Goal: Find specific page/section: Find specific page/section

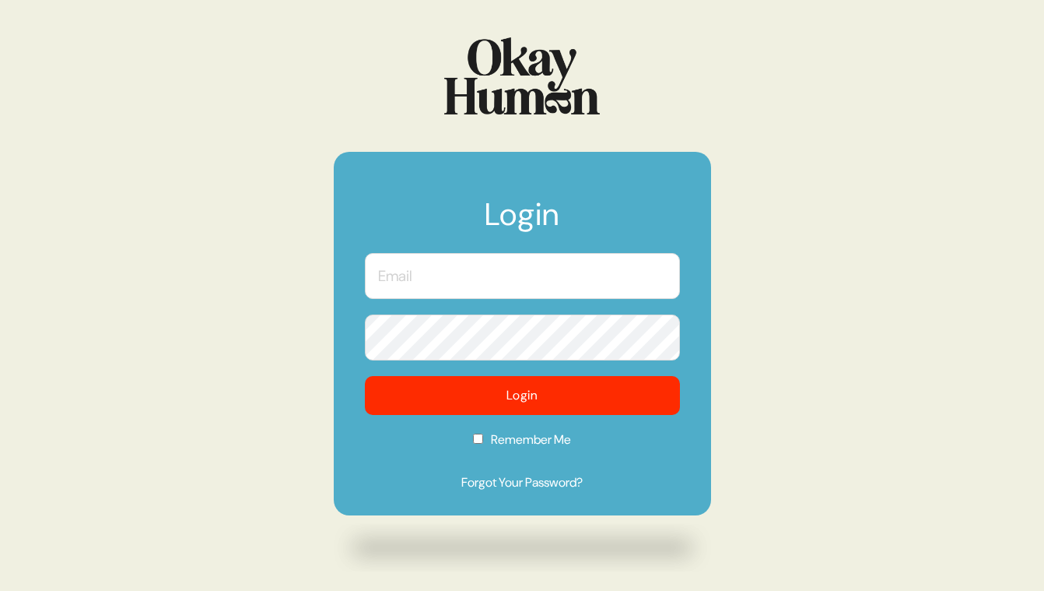
click at [566, 268] on input "text" at bounding box center [522, 276] width 315 height 46
type input "dejana.peric@wk.com"
click at [365, 376] on button "Login" at bounding box center [522, 395] width 315 height 39
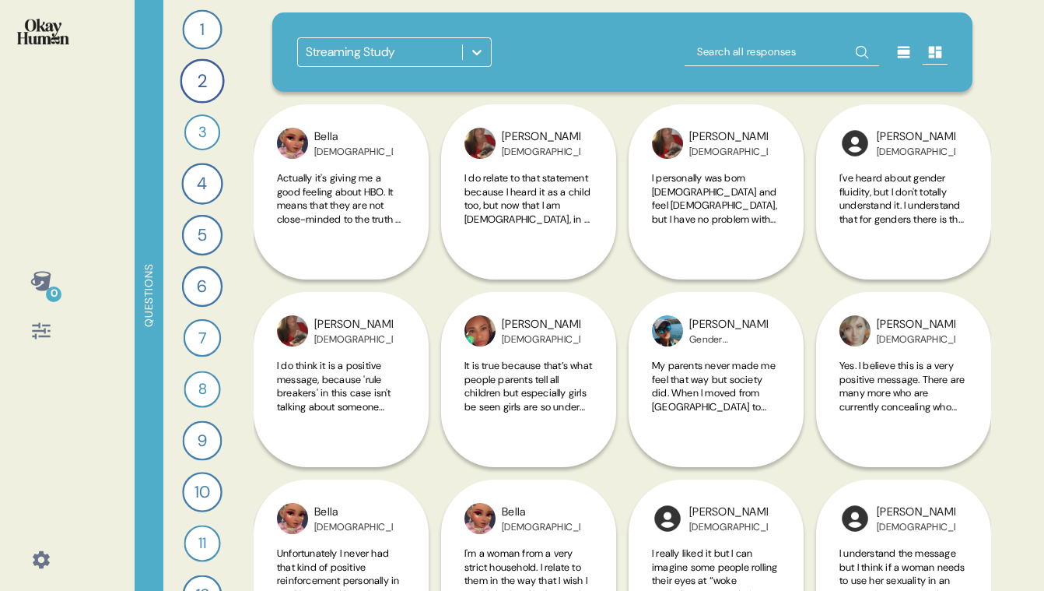
click at [395, 50] on div "Streaming Study" at bounding box center [350, 52] width 89 height 19
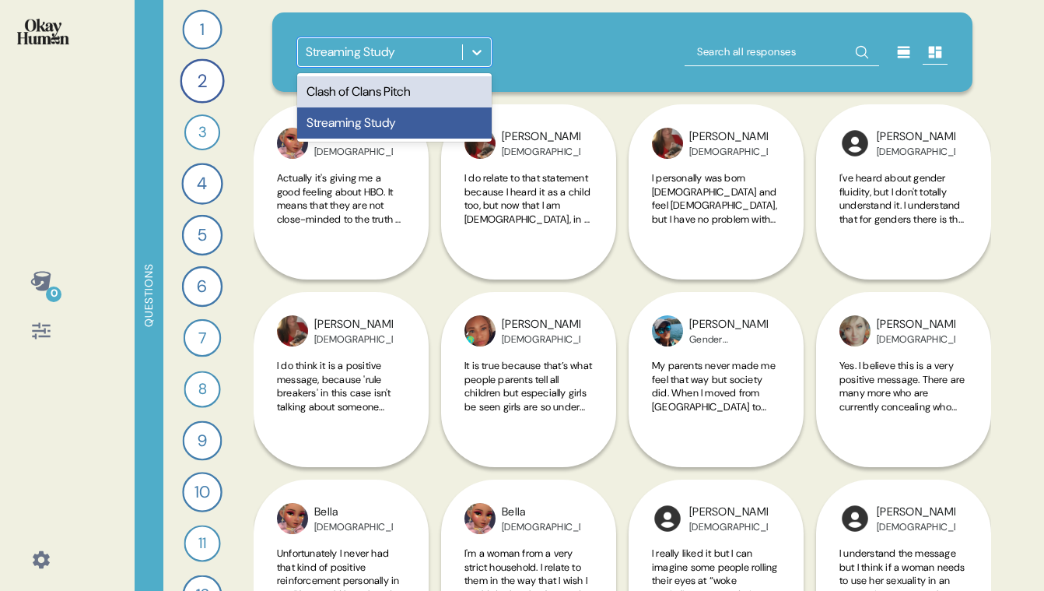
click at [407, 90] on div "Clash of Clans Pitch" at bounding box center [394, 91] width 195 height 31
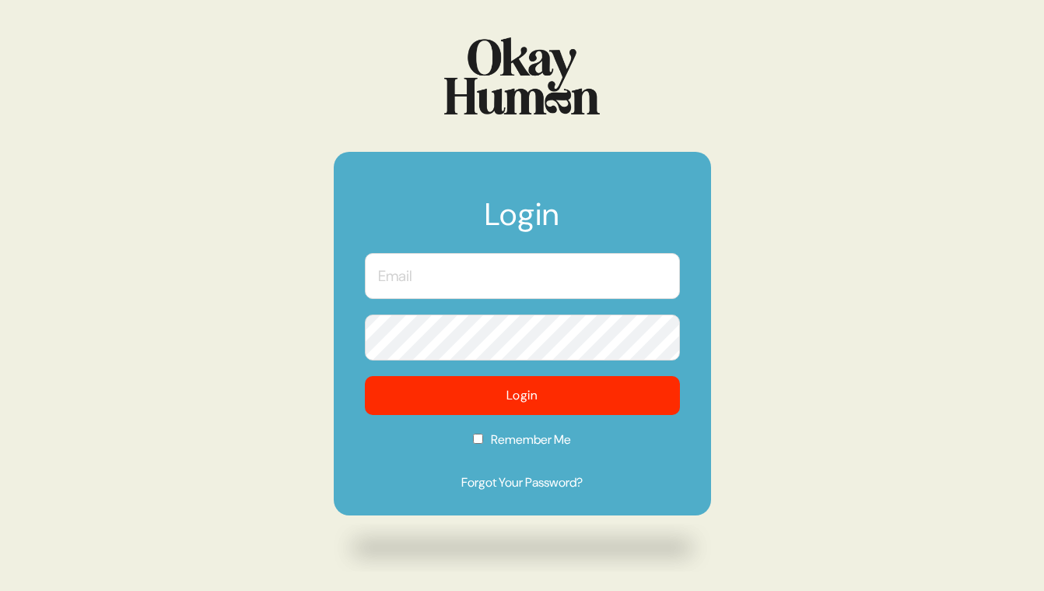
click at [461, 278] on input "text" at bounding box center [522, 276] width 315 height 46
type input "[EMAIL_ADDRESS][DOMAIN_NAME]"
click at [365, 376] on button "Login" at bounding box center [522, 395] width 315 height 39
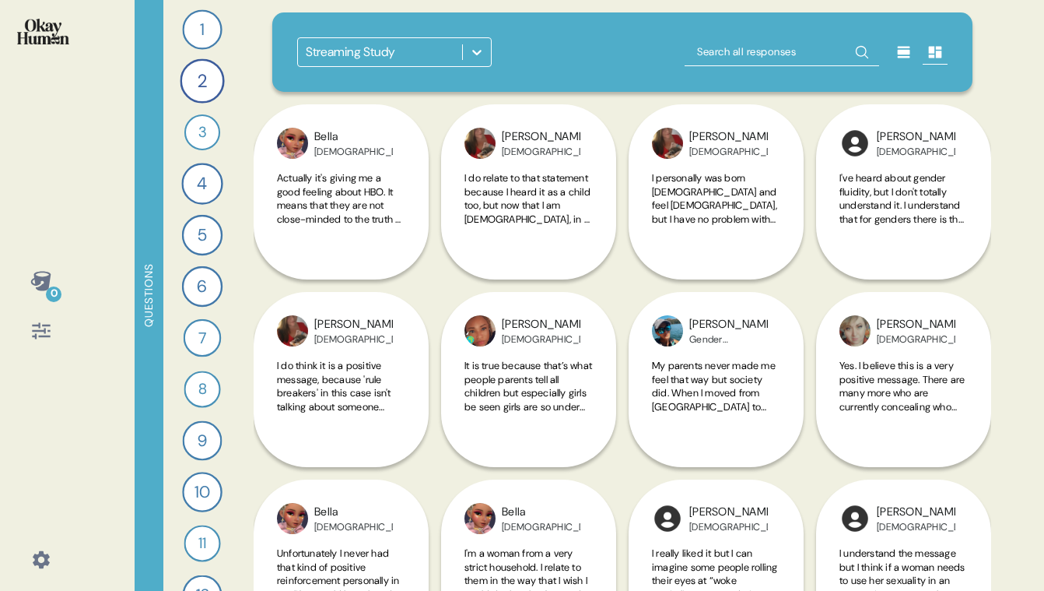
click at [434, 60] on div "Streaming Study" at bounding box center [380, 52] width 164 height 28
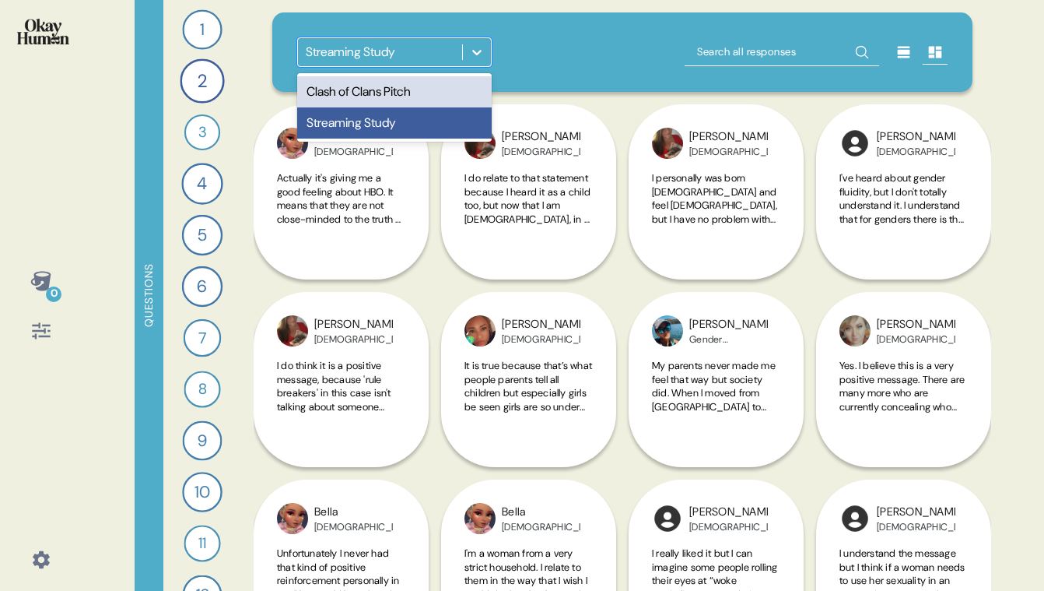
click at [409, 93] on div "Clash of Clans Pitch" at bounding box center [394, 91] width 195 height 31
